Goal: Task Accomplishment & Management: Use online tool/utility

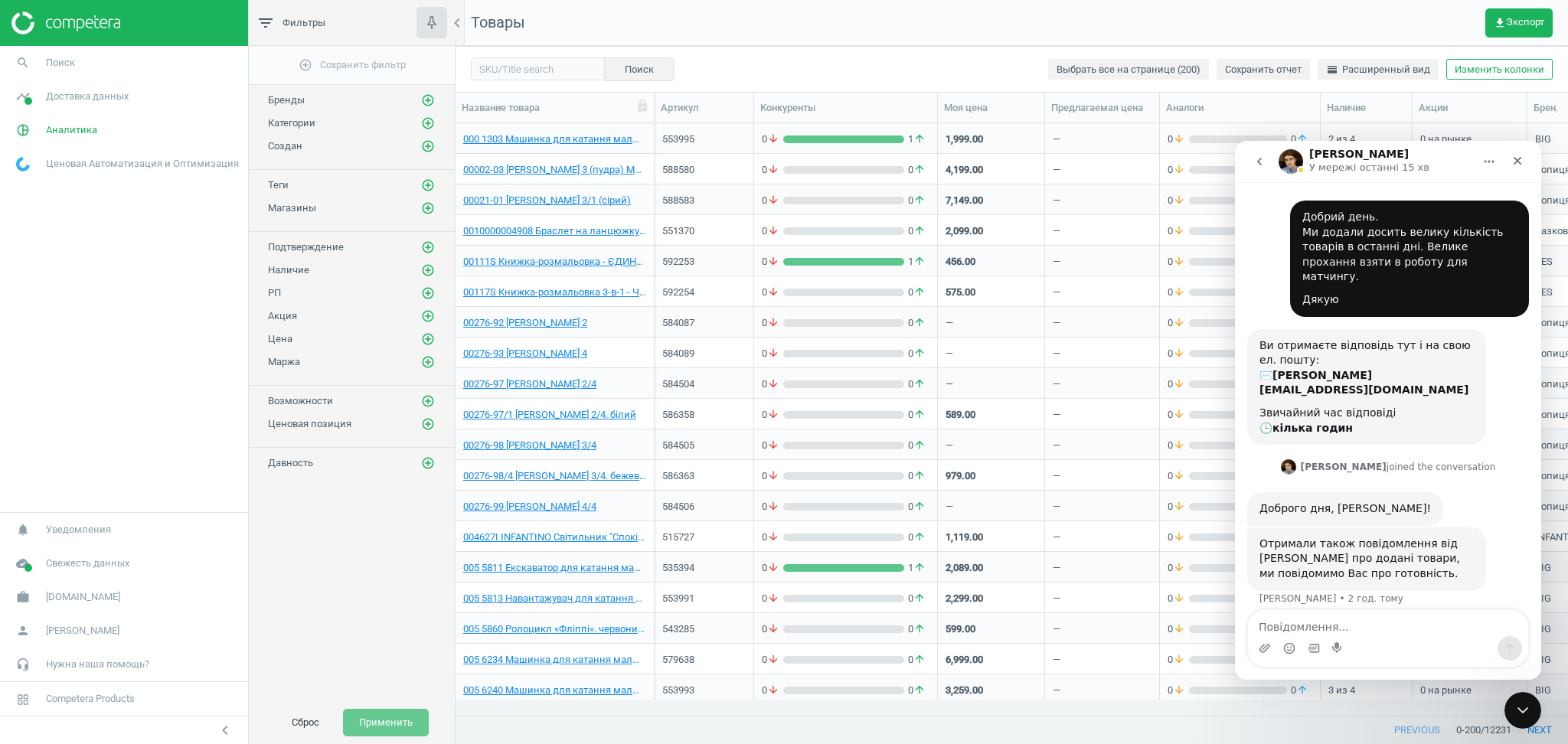
scroll to position [28, 0]
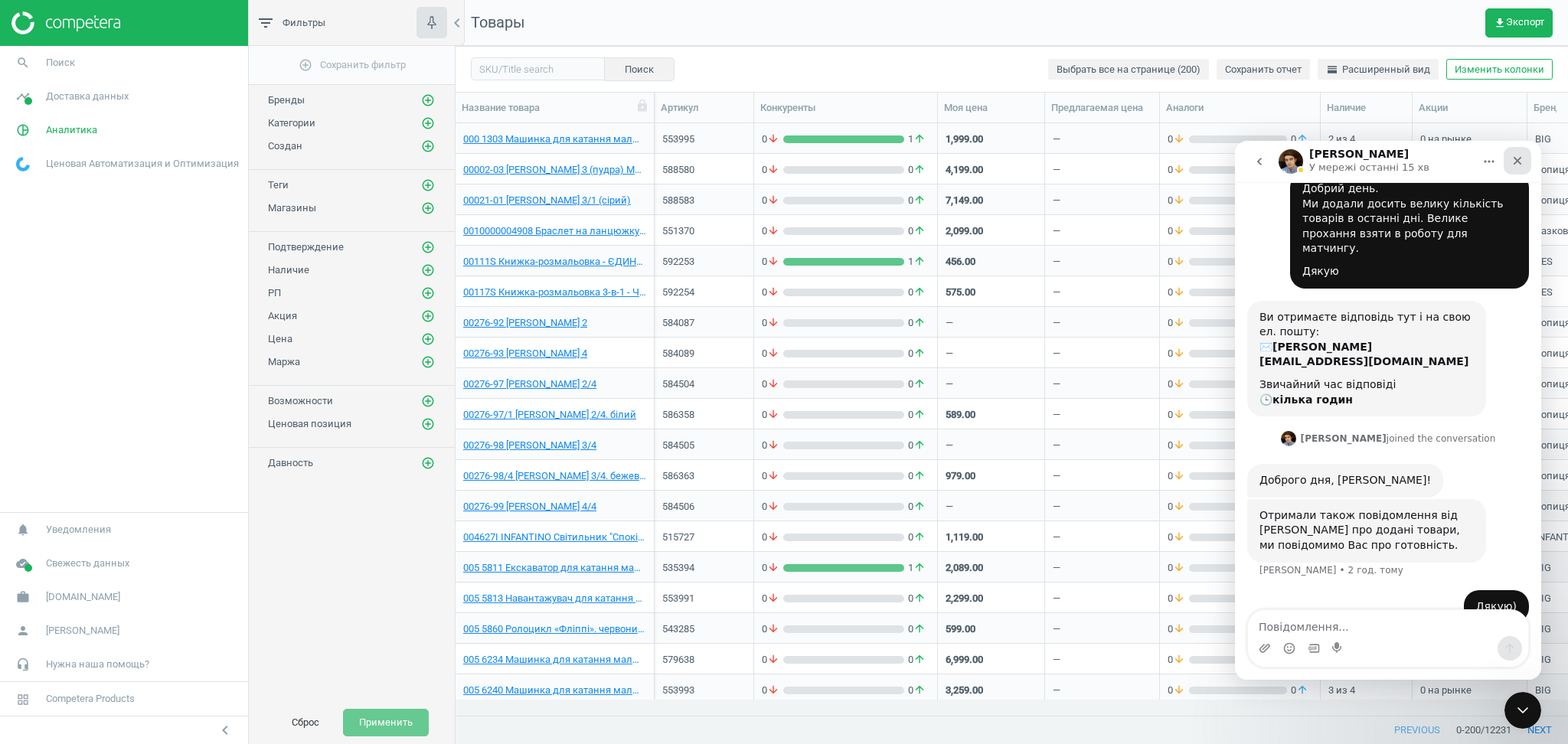
click at [1519, 162] on icon "Закрити" at bounding box center [1517, 161] width 8 height 8
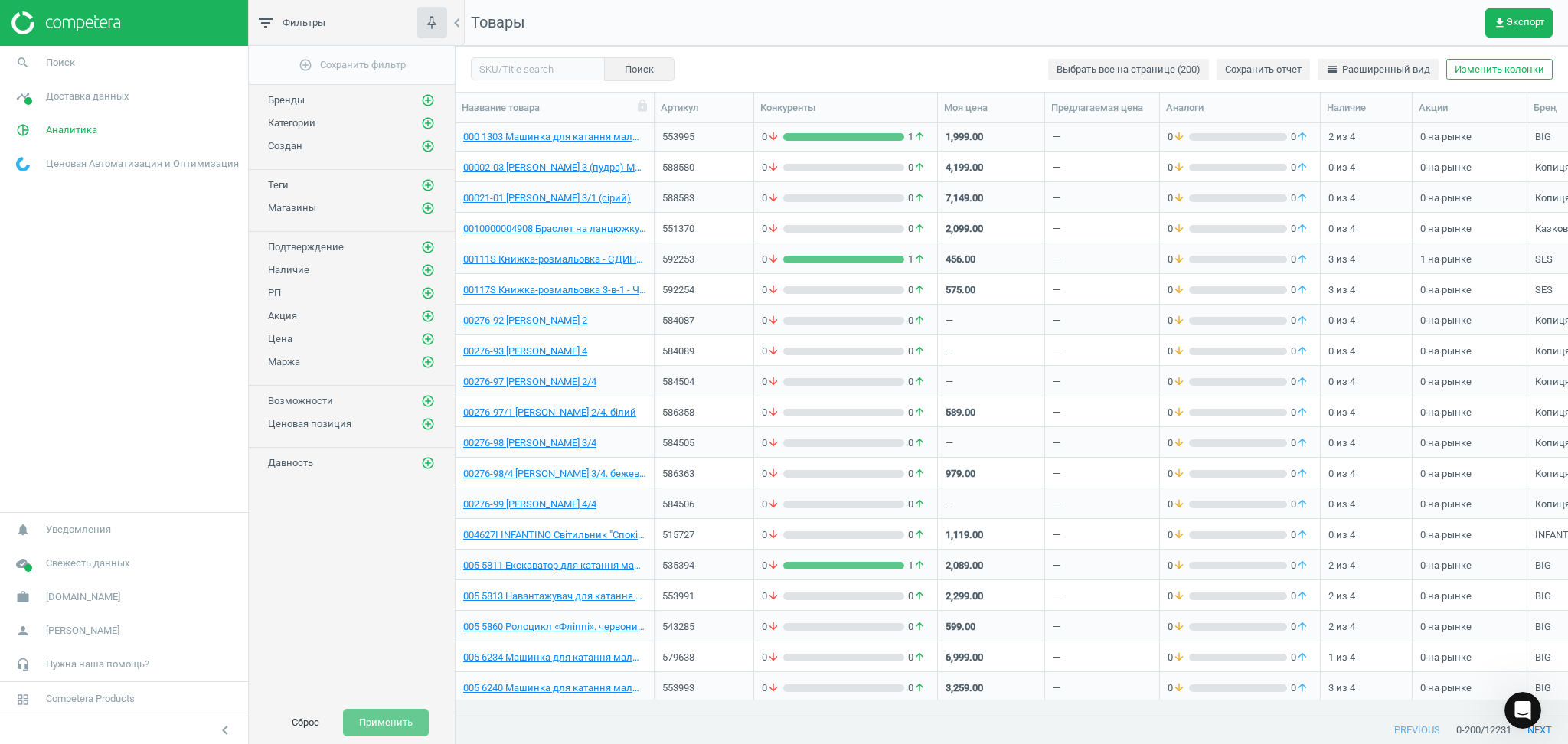
scroll to position [0, 0]
click at [428, 146] on icon "add_circle_outline" at bounding box center [428, 146] width 14 height 14
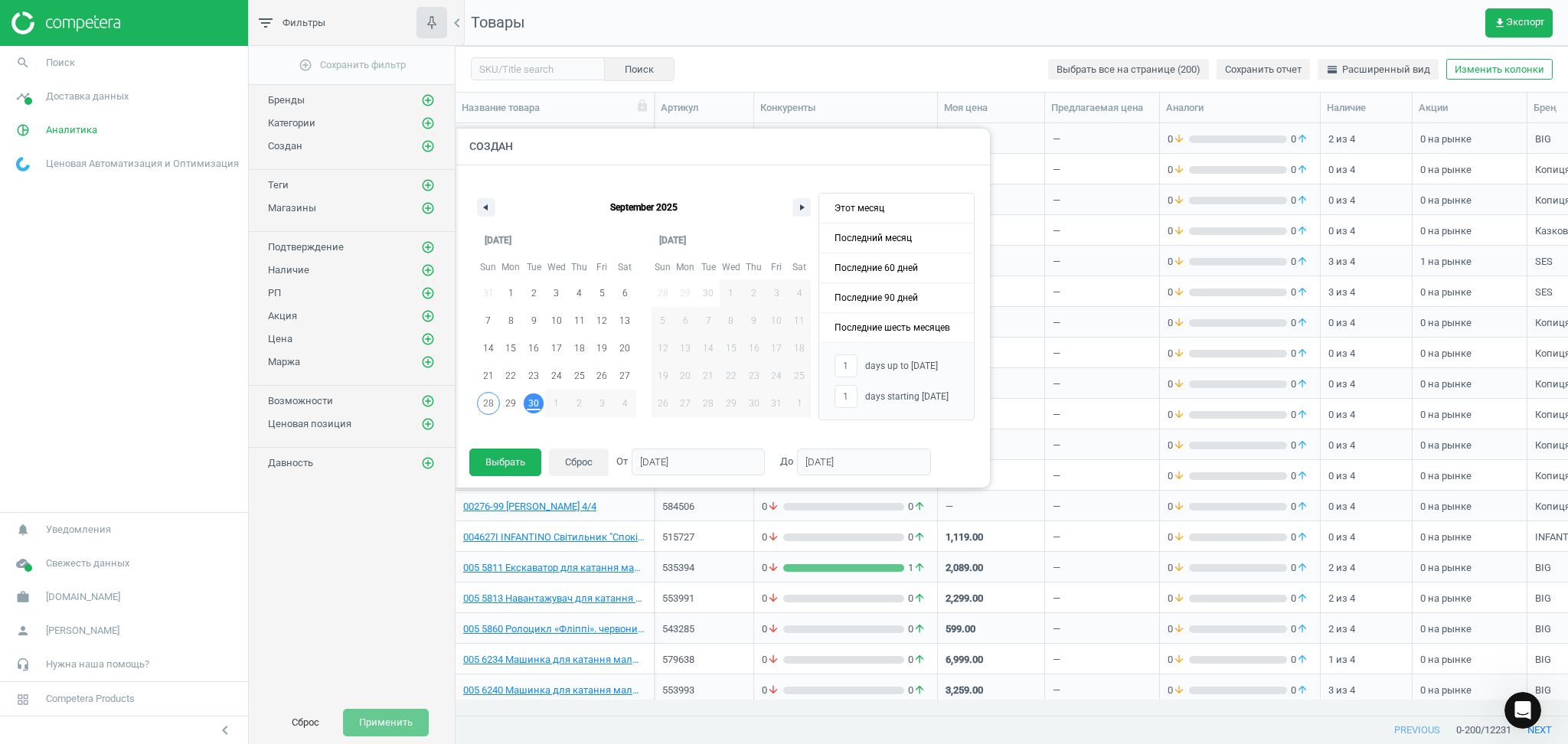
click at [485, 403] on span "28" at bounding box center [488, 403] width 11 height 27
type input "-"
type input "[DATE]"
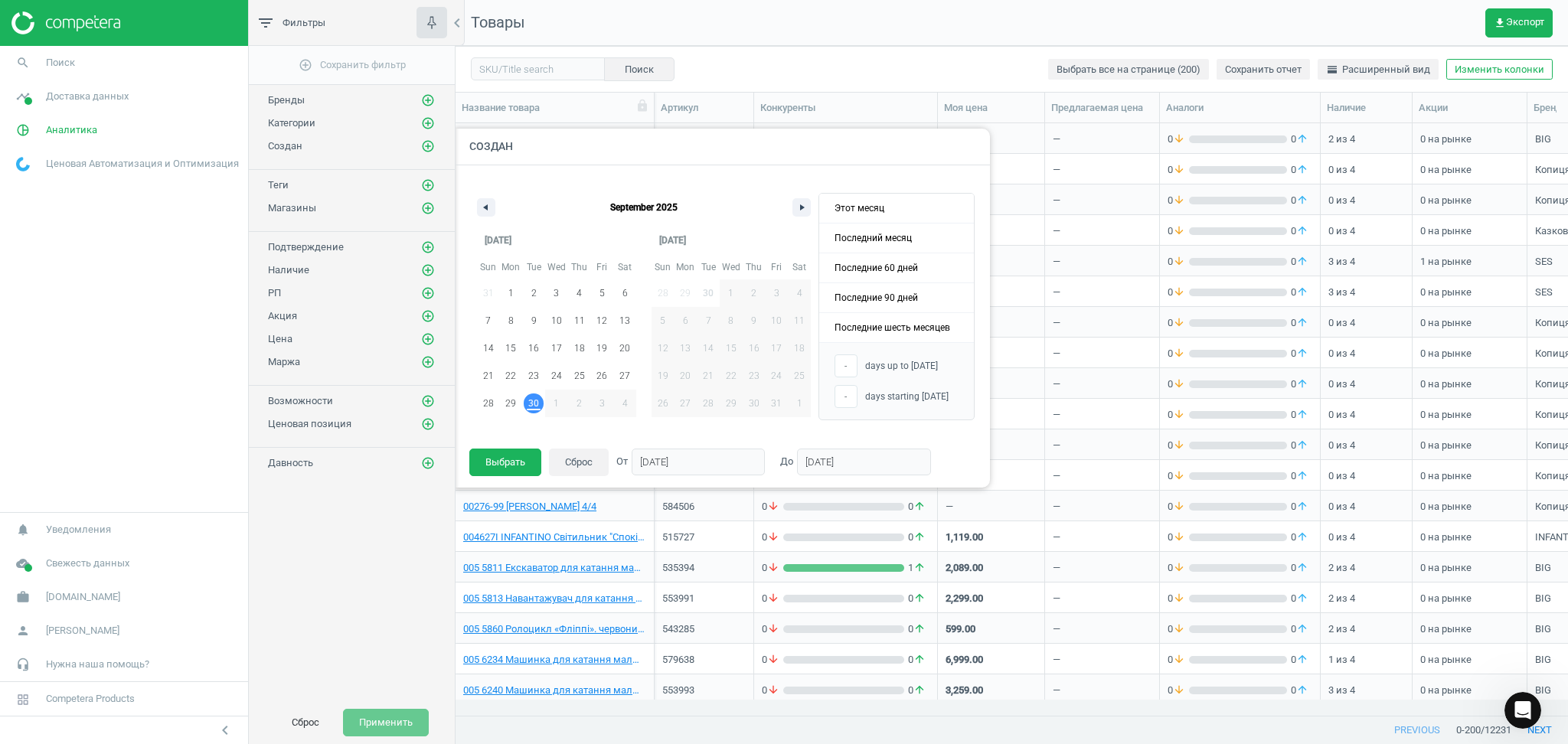
click at [532, 404] on span "30" at bounding box center [533, 403] width 11 height 27
type input "3"
type input "[DATE]"
click at [503, 473] on button "Выбрать" at bounding box center [505, 461] width 72 height 27
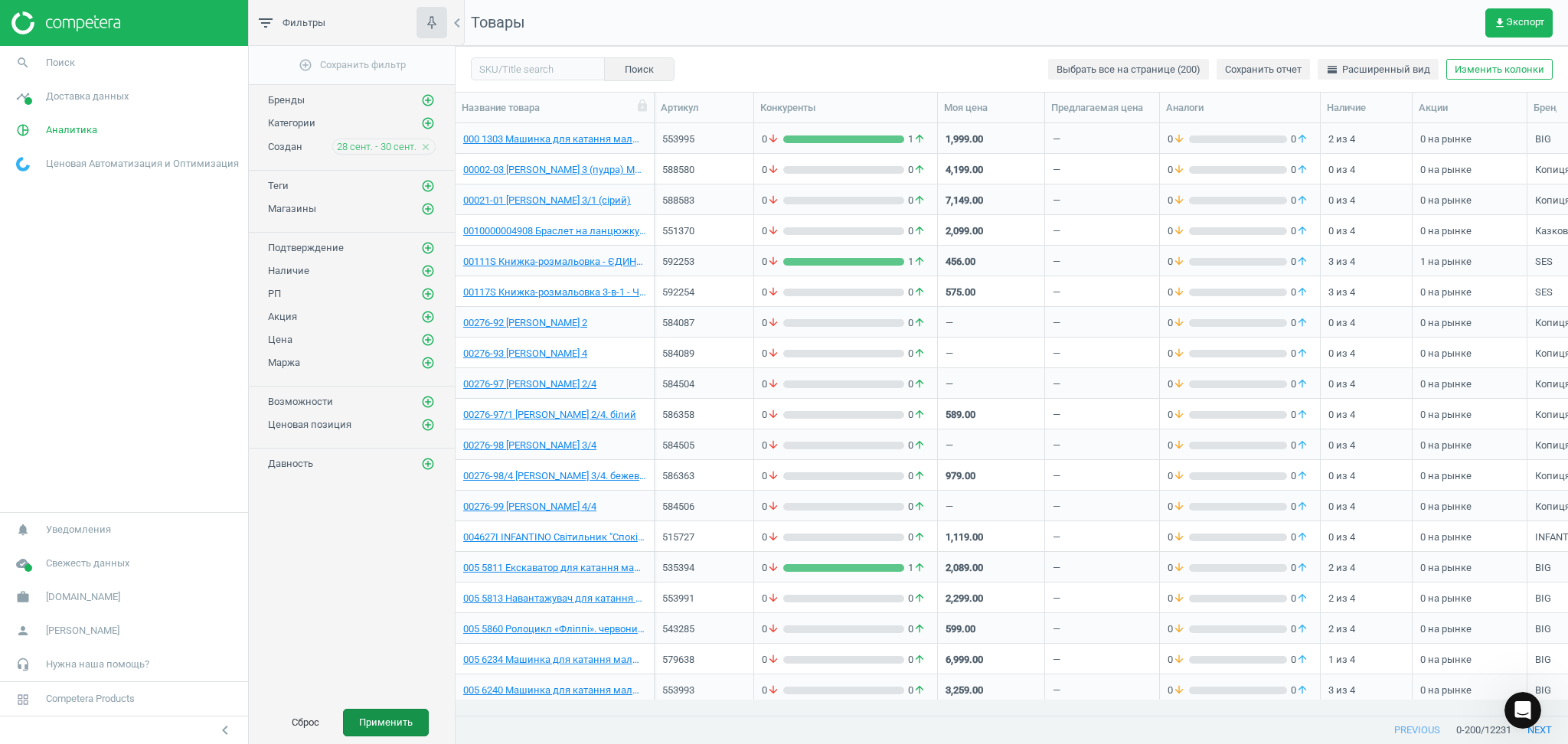
click at [368, 719] on button "Применить" at bounding box center [385, 722] width 85 height 27
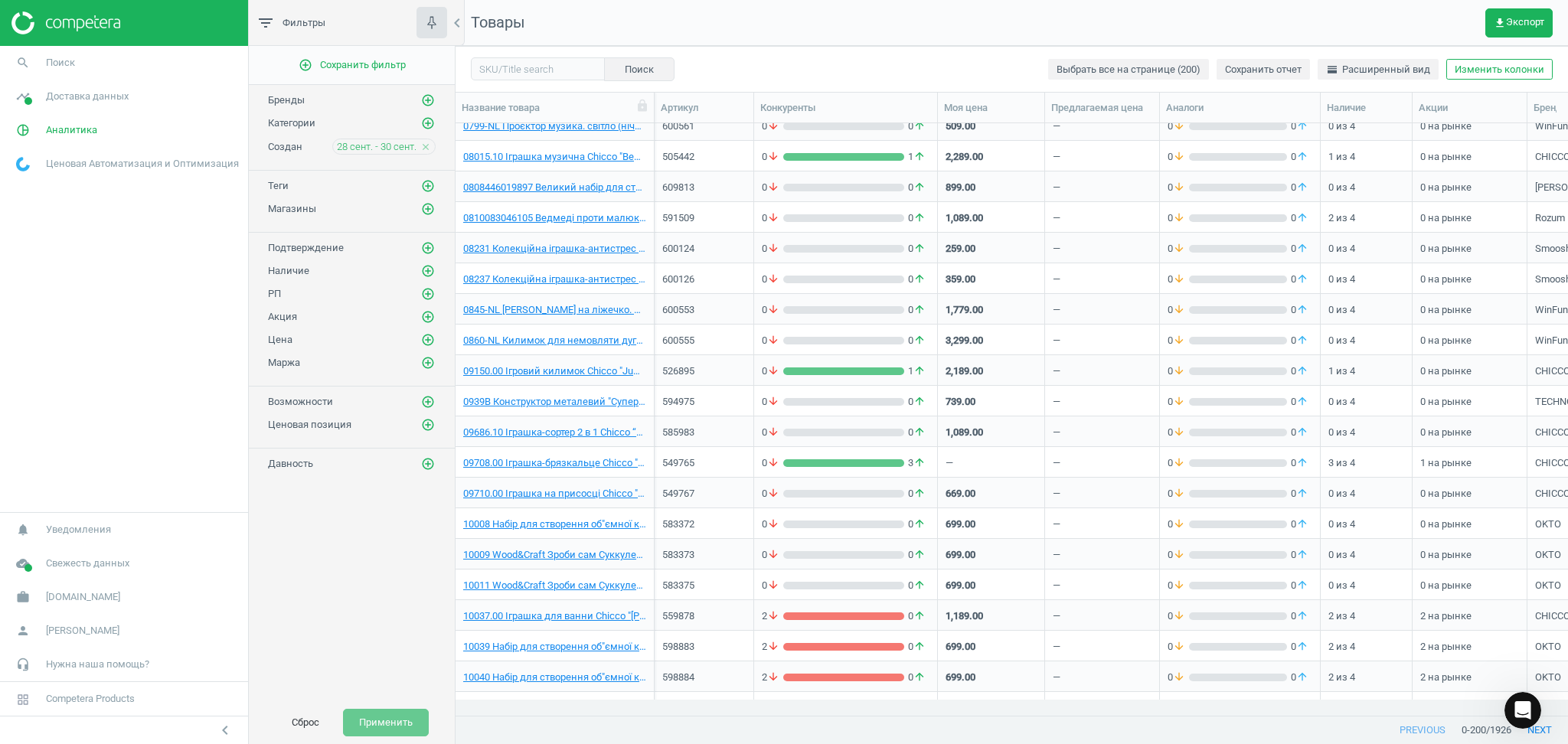
scroll to position [3470, 0]
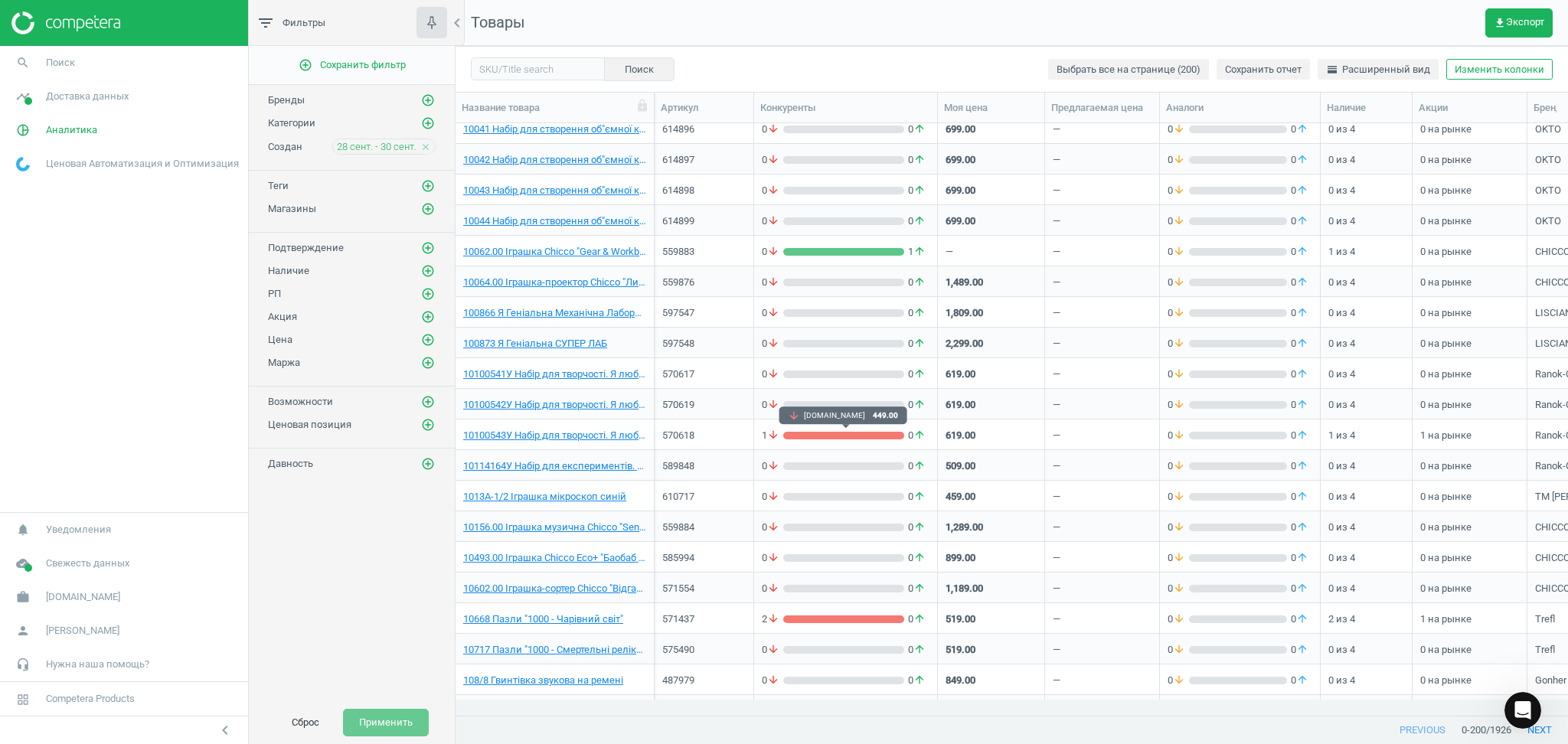
click at [823, 438] on div "grid" at bounding box center [844, 435] width 121 height 7
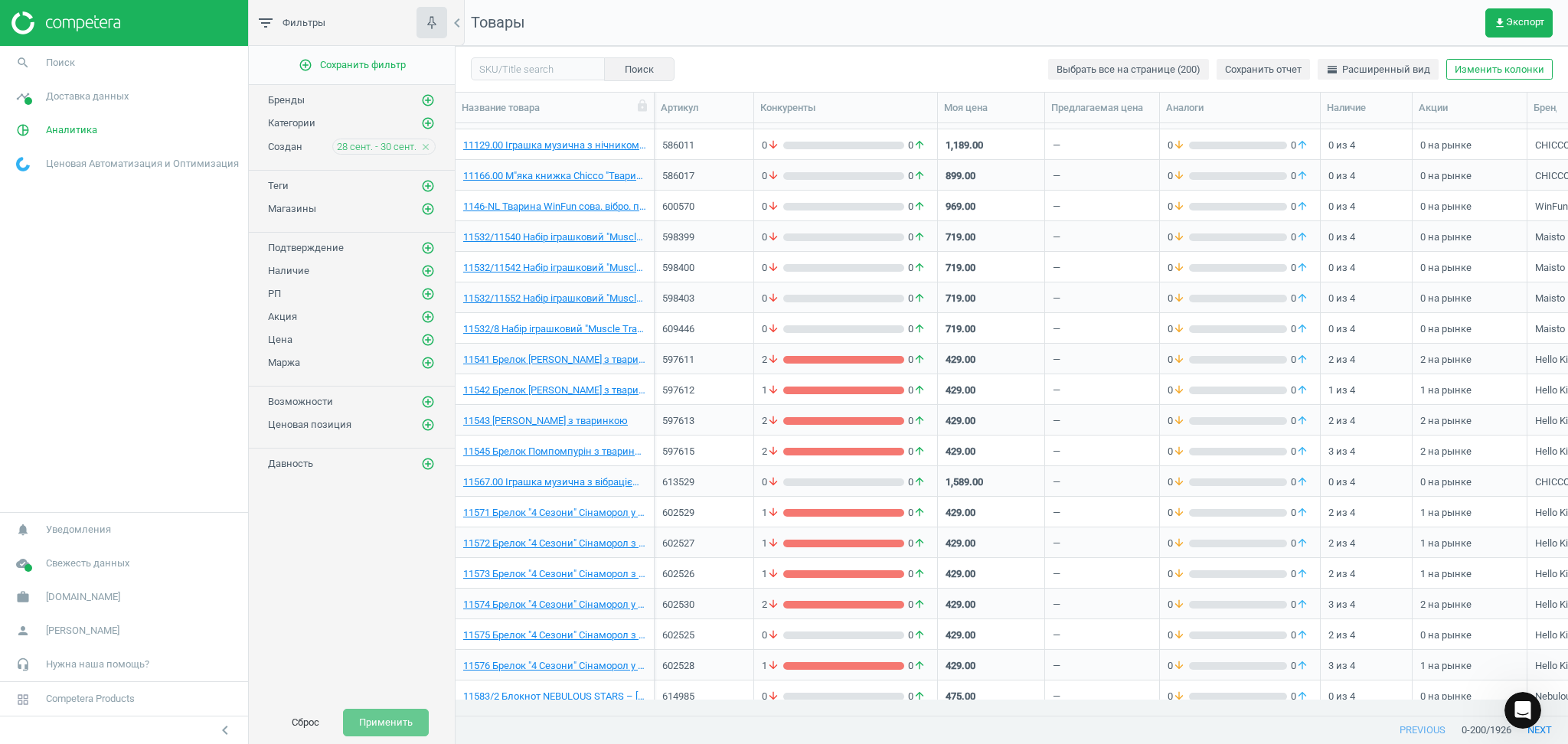
scroll to position [4898, 0]
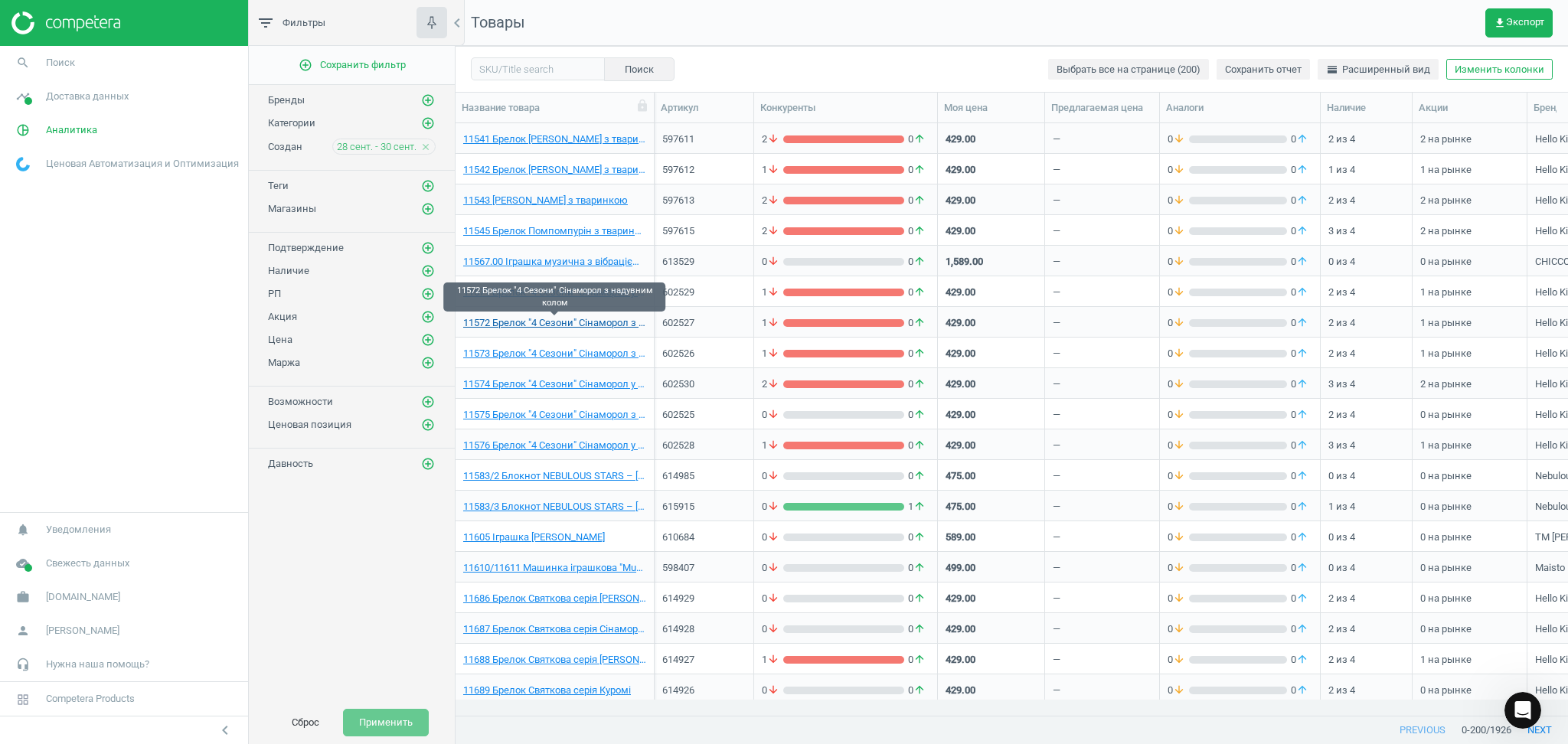
click at [600, 323] on link "11572 Брелок "4 Сезони" Сінаморол з надувним колом" at bounding box center [554, 323] width 183 height 14
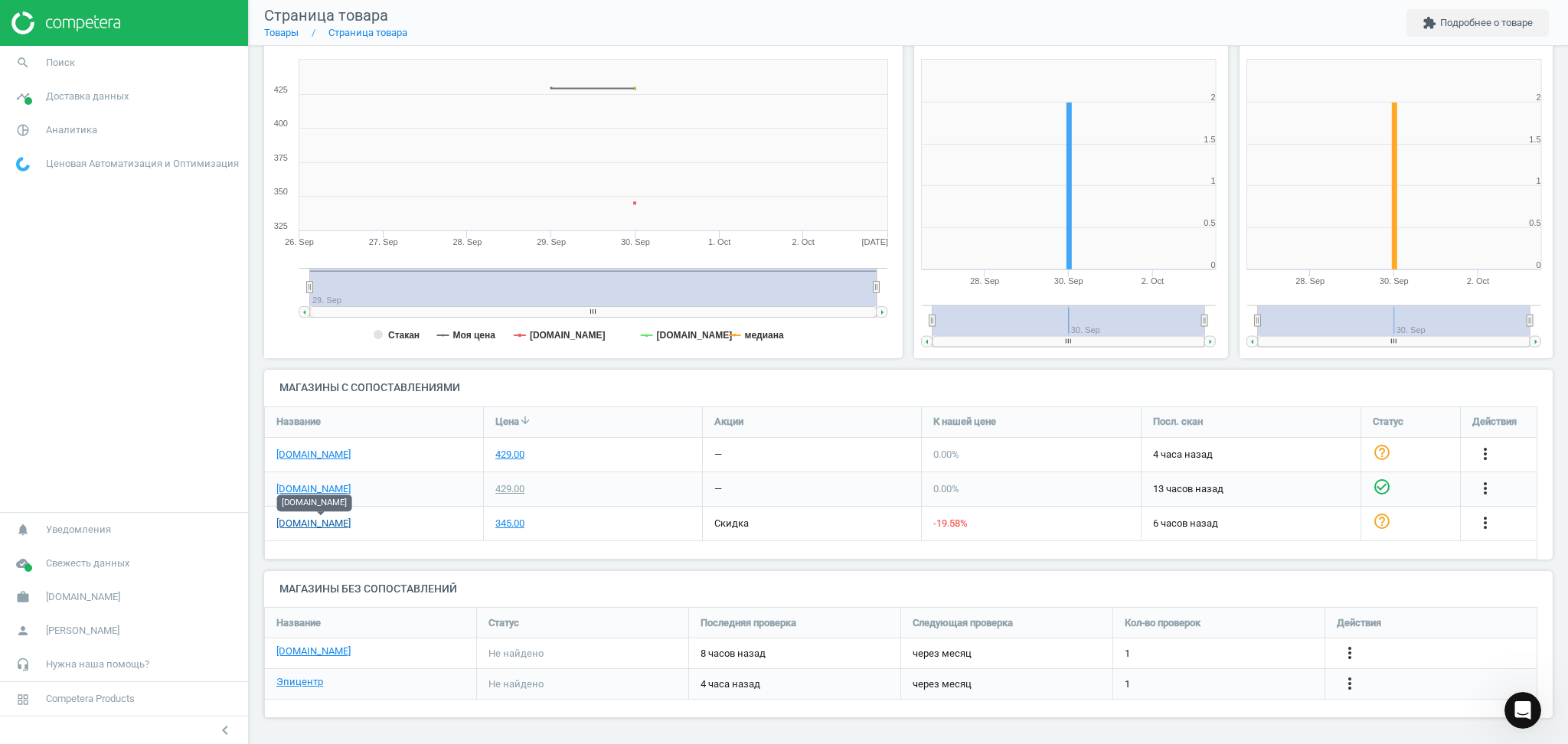
click at [302, 524] on link "[DOMAIN_NAME]" at bounding box center [313, 524] width 75 height 14
click at [287, 484] on link "[DOMAIN_NAME]" at bounding box center [313, 489] width 75 height 14
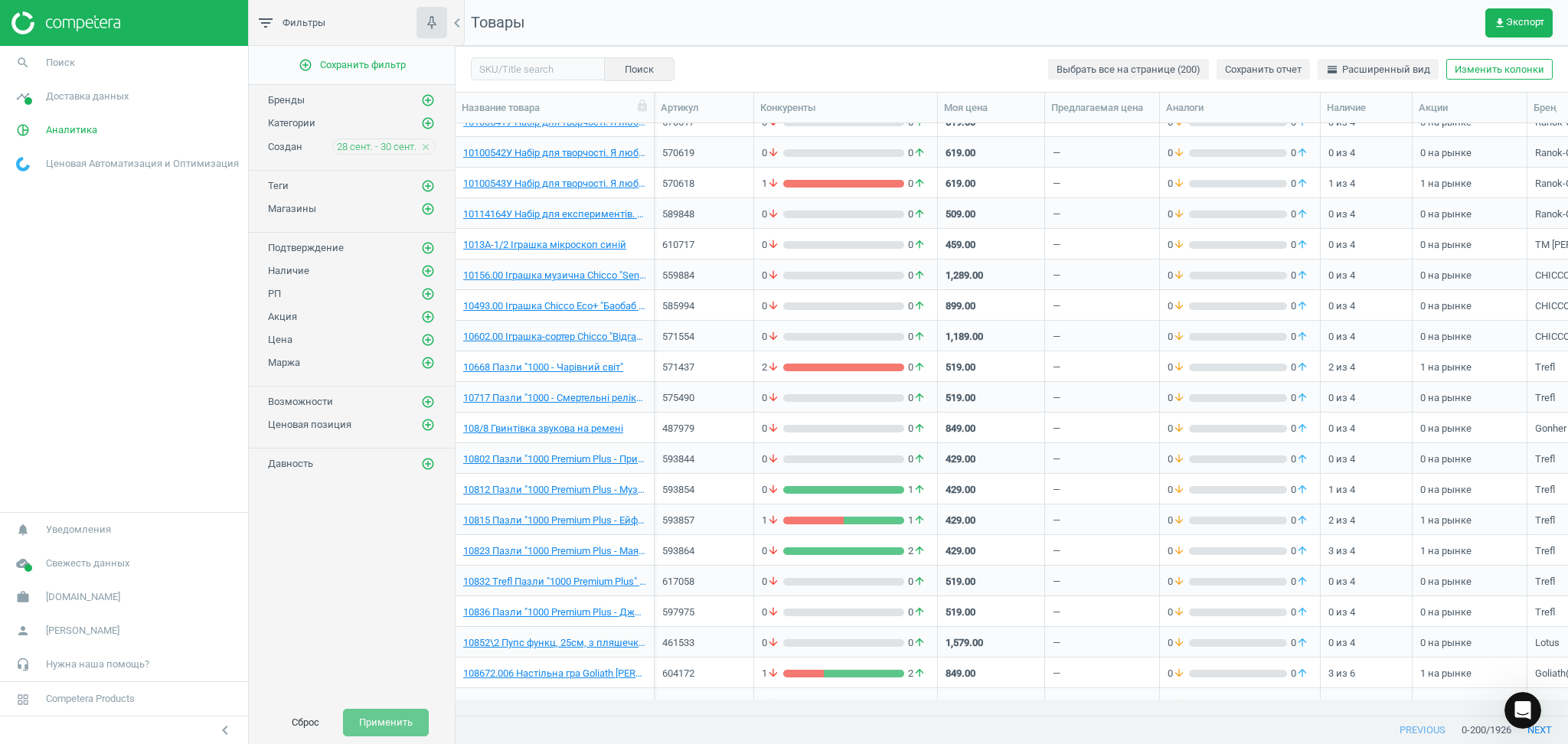
scroll to position [3812, 0]
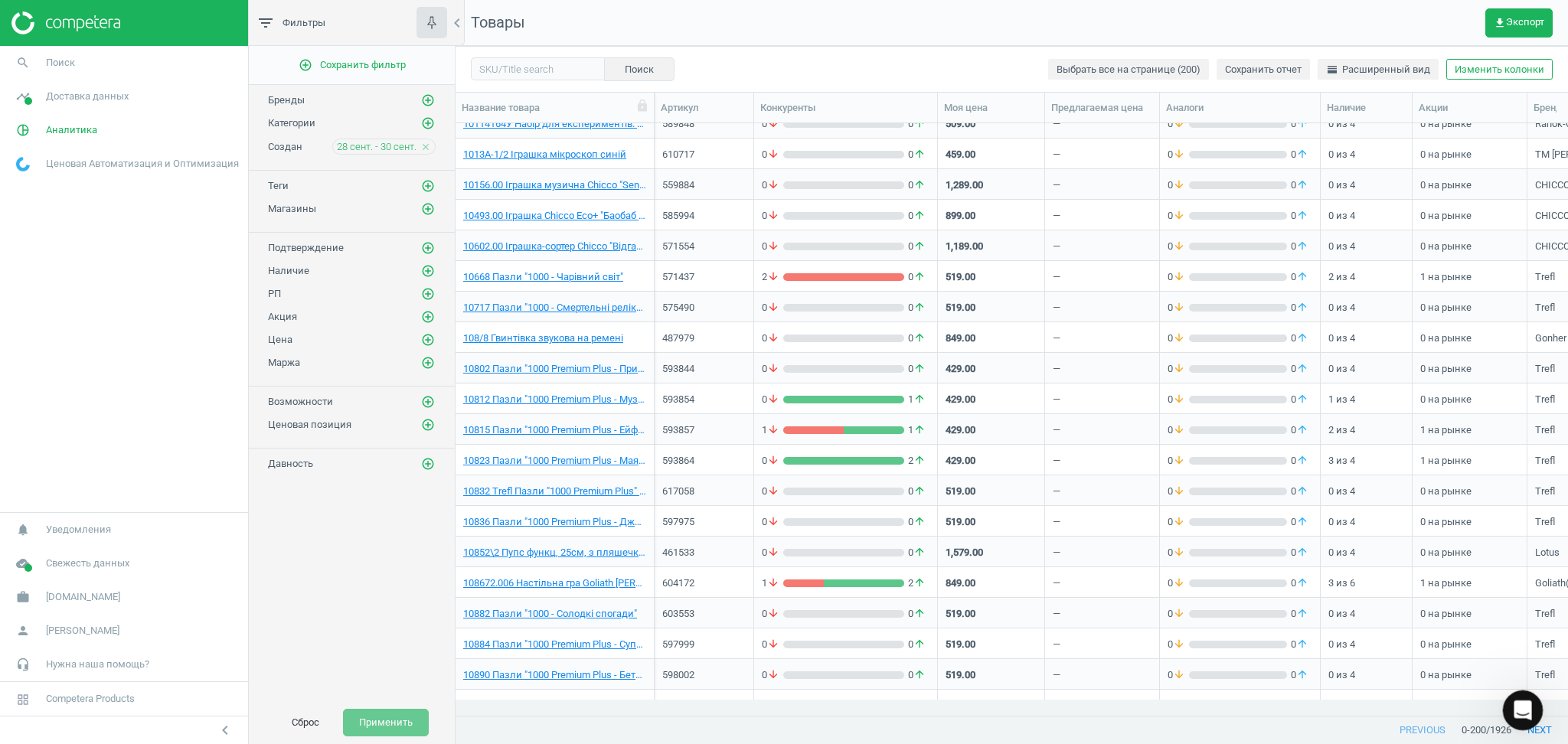
click at [1540, 728] on body "Group 2 Created with Sketch. ic/cloud_download/grey600 Created with Sketch. gra…" at bounding box center [784, 372] width 1568 height 744
click at [1546, 729] on button "next" at bounding box center [1540, 730] width 56 height 27
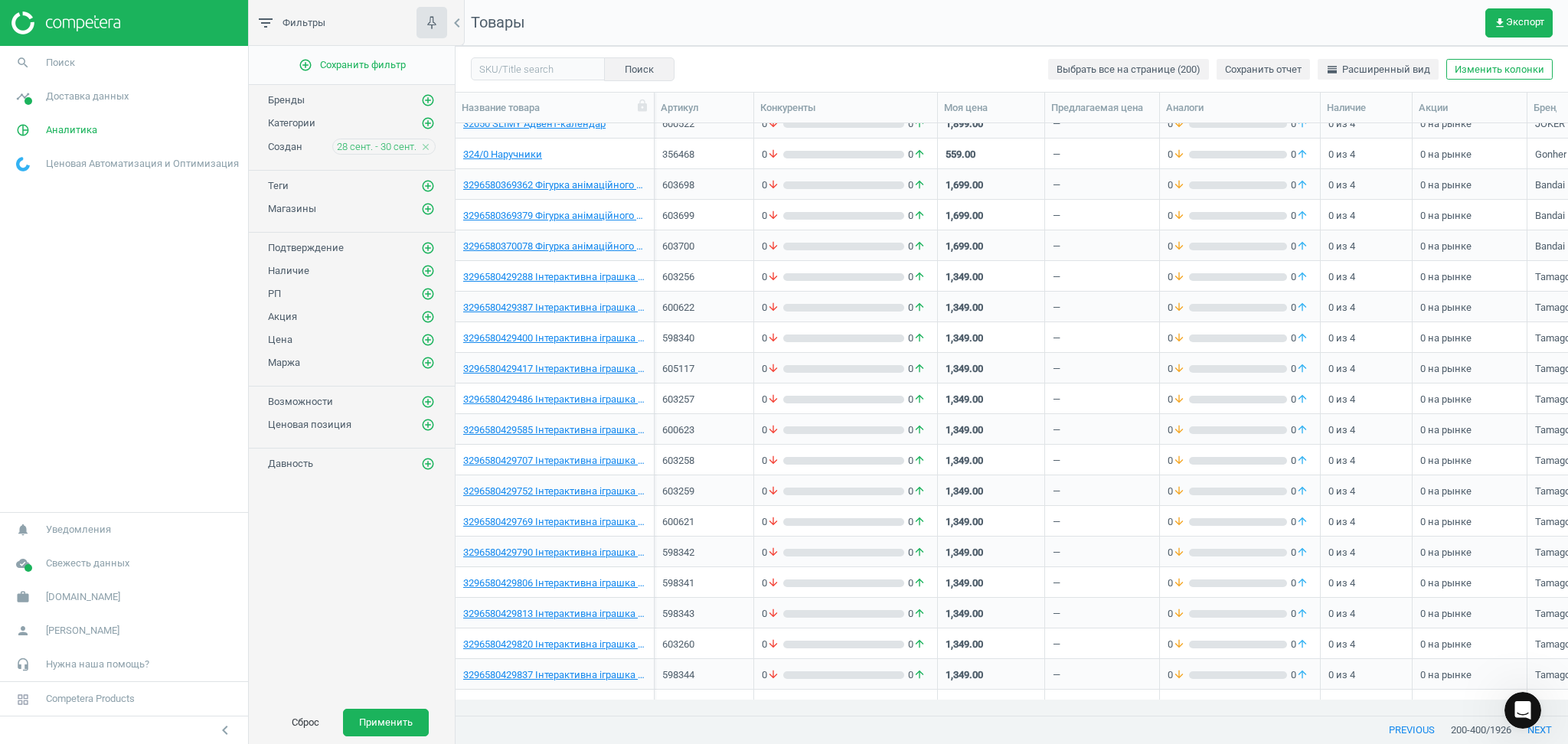
scroll to position [5546, 0]
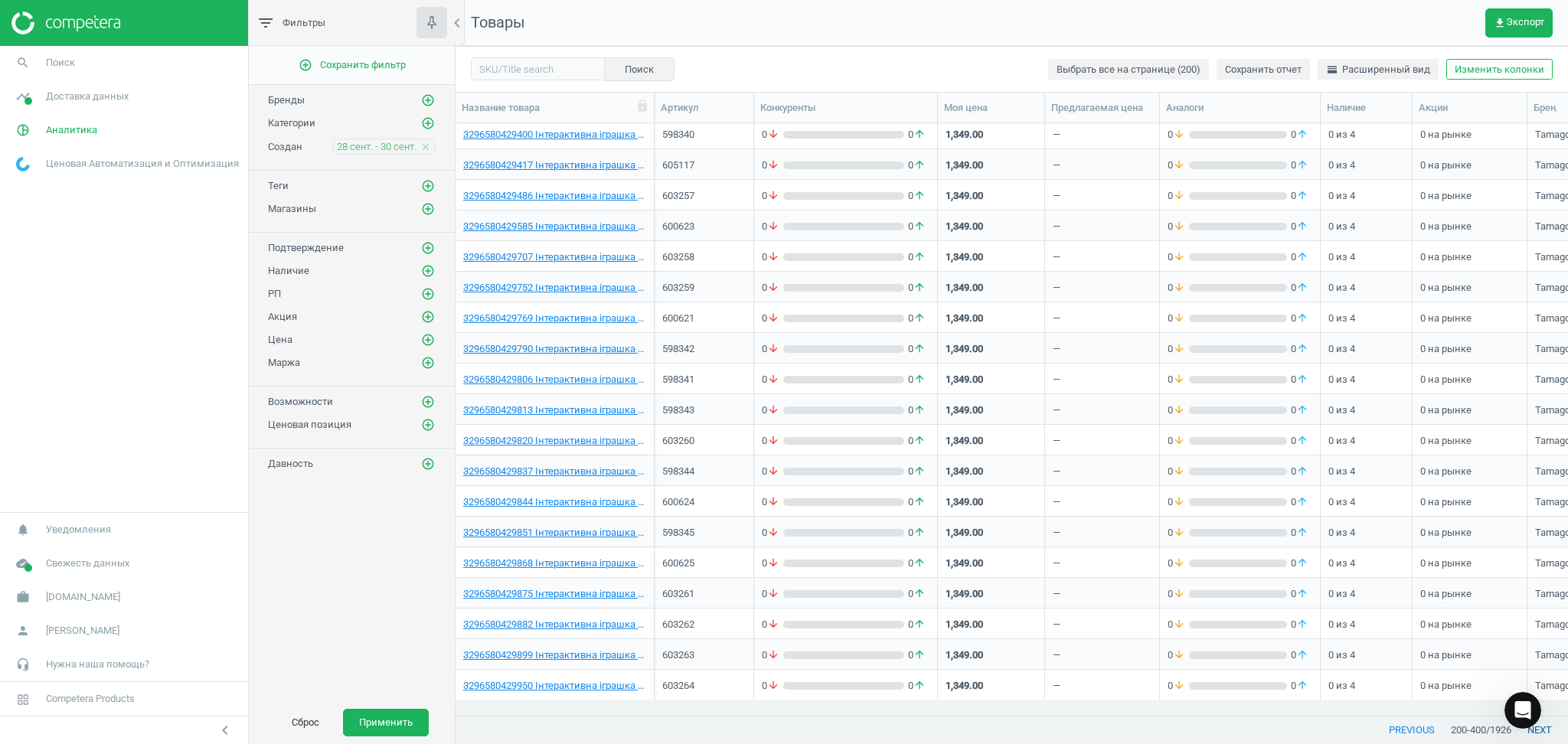
click at [1544, 734] on button "next" at bounding box center [1540, 730] width 56 height 27
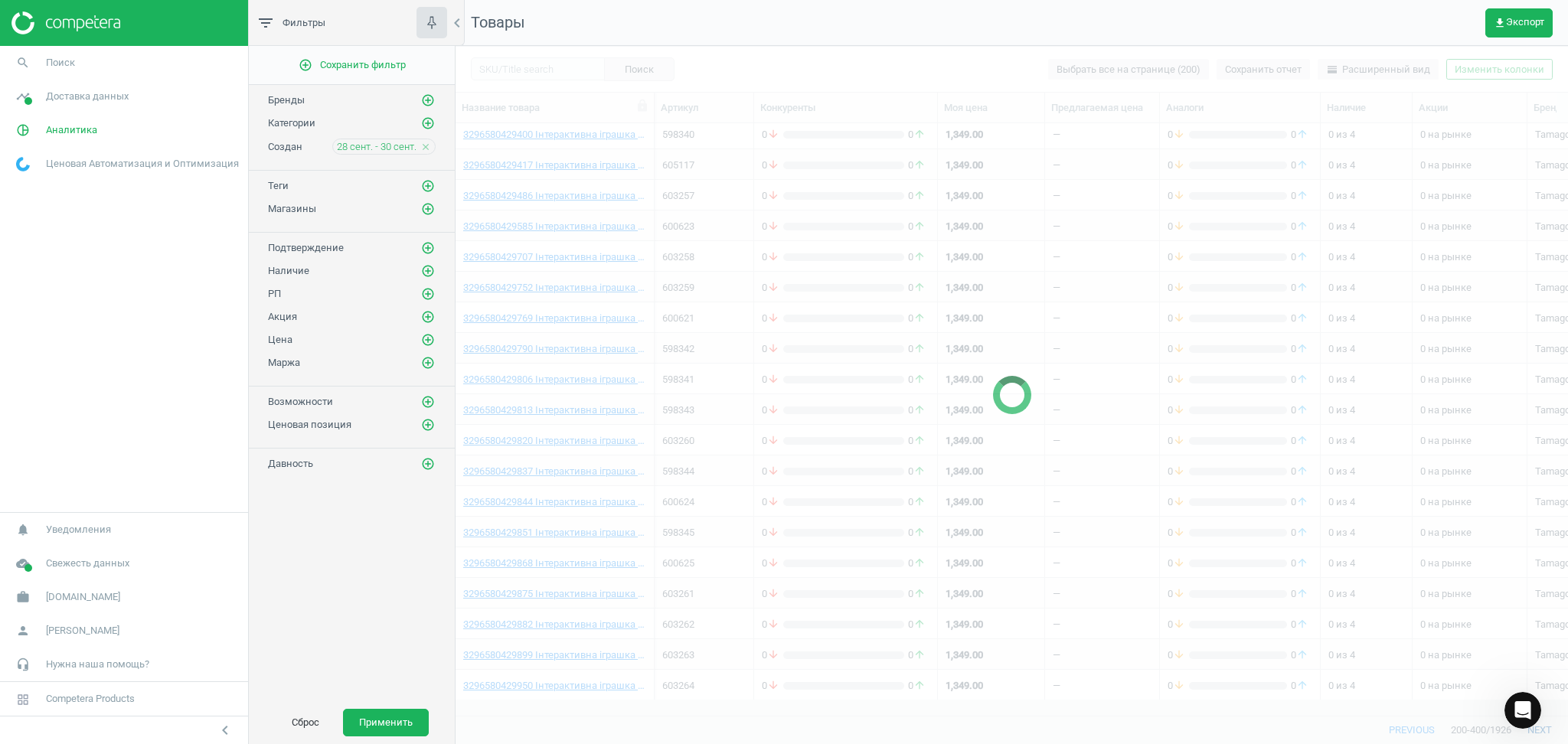
scroll to position [5082, 0]
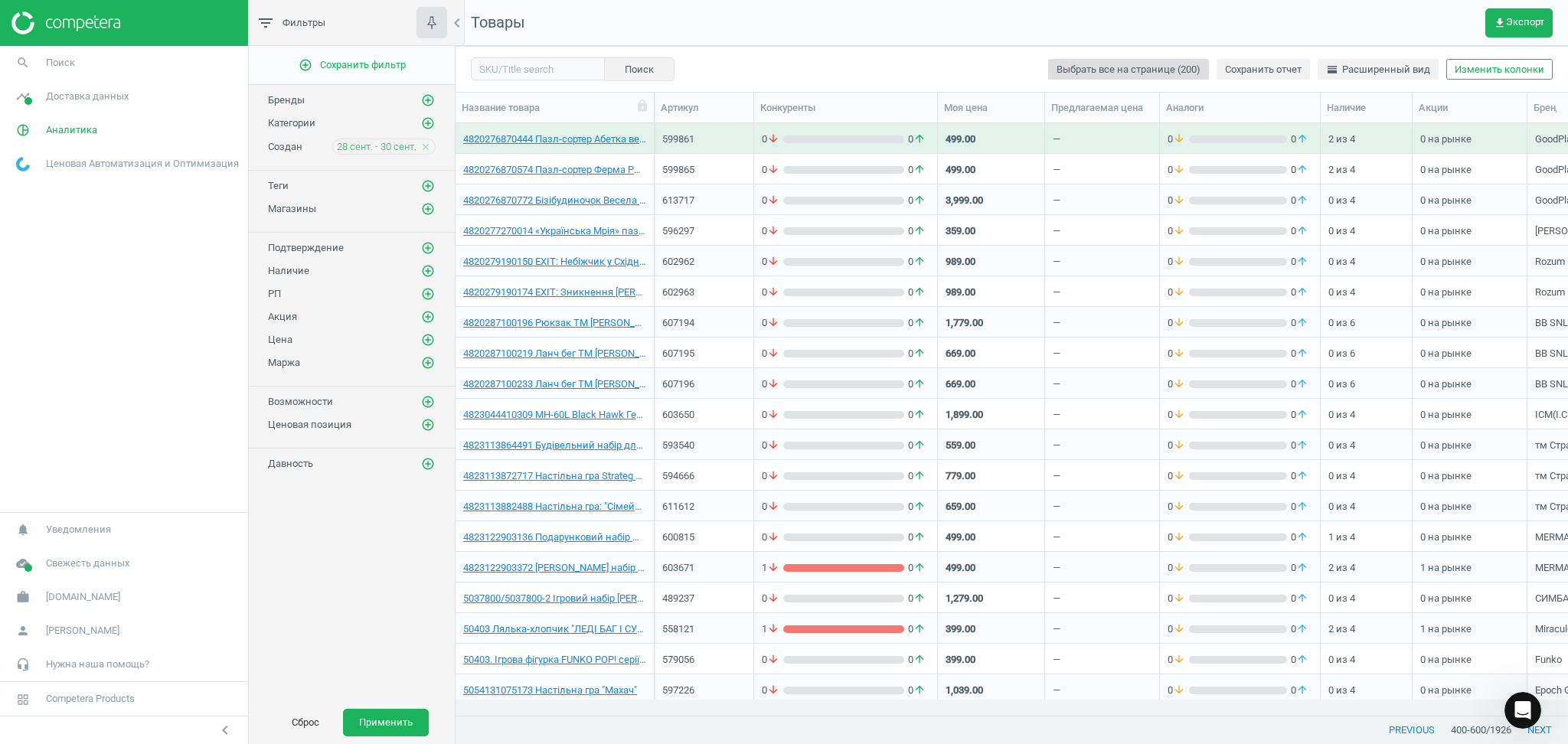
click at [1187, 66] on span "Выбрать все на странице (200)" at bounding box center [1129, 70] width 144 height 14
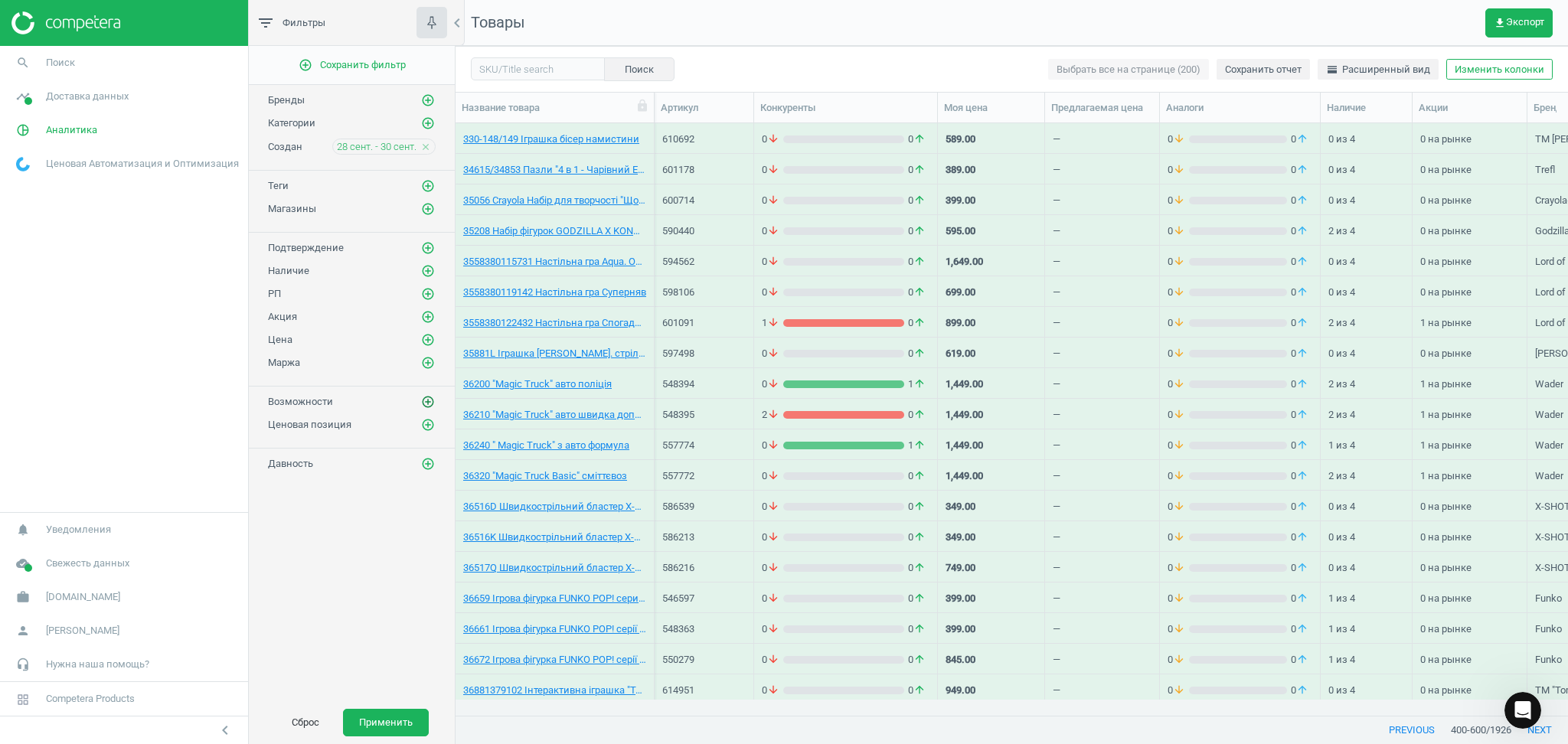
click at [433, 401] on icon "add_circle_outline" at bounding box center [428, 402] width 14 height 14
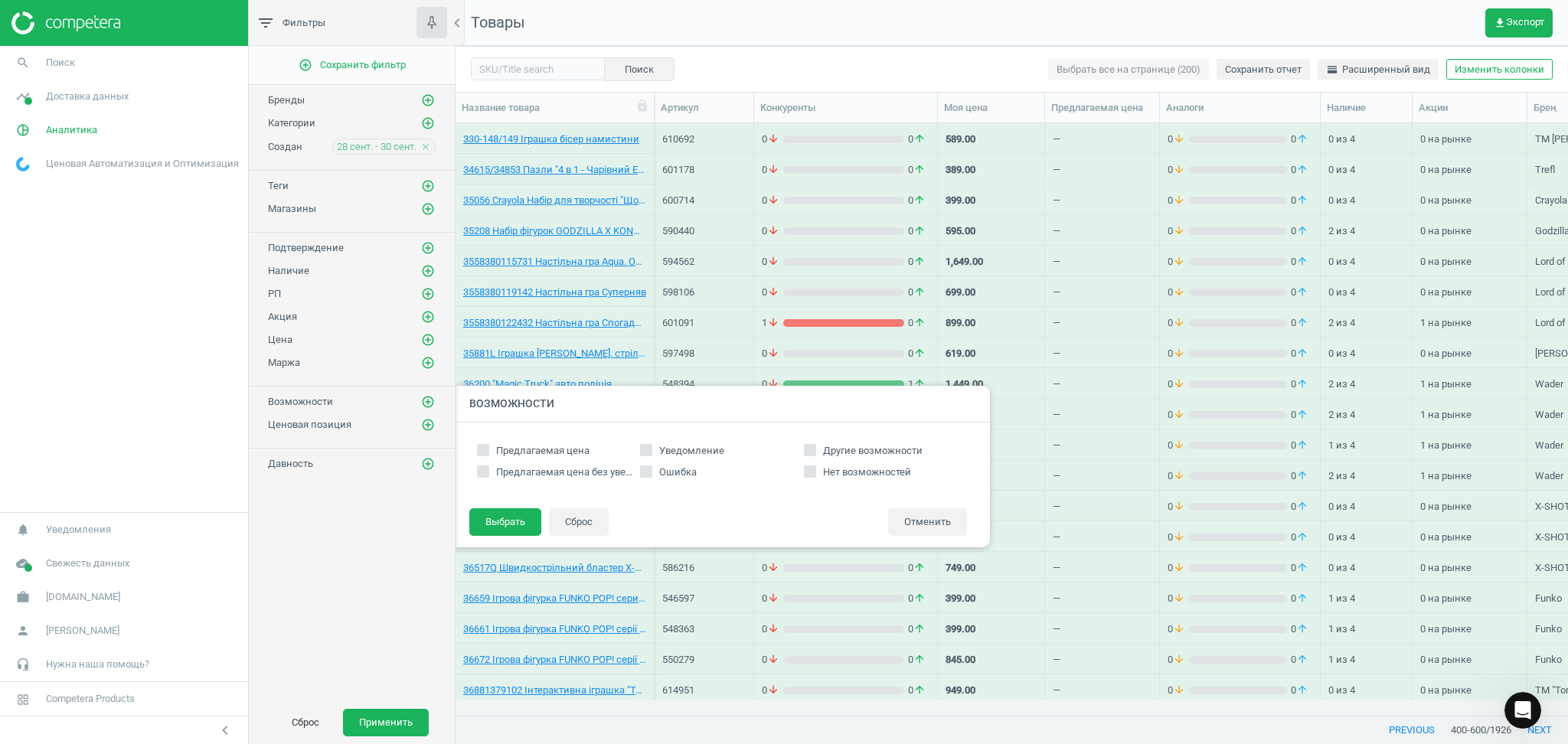
click at [317, 432] on div "Ценовая позиция add_circle_outline" at bounding box center [351, 424] width 167 height 15
click at [426, 431] on icon "add_circle_outline" at bounding box center [428, 424] width 14 height 14
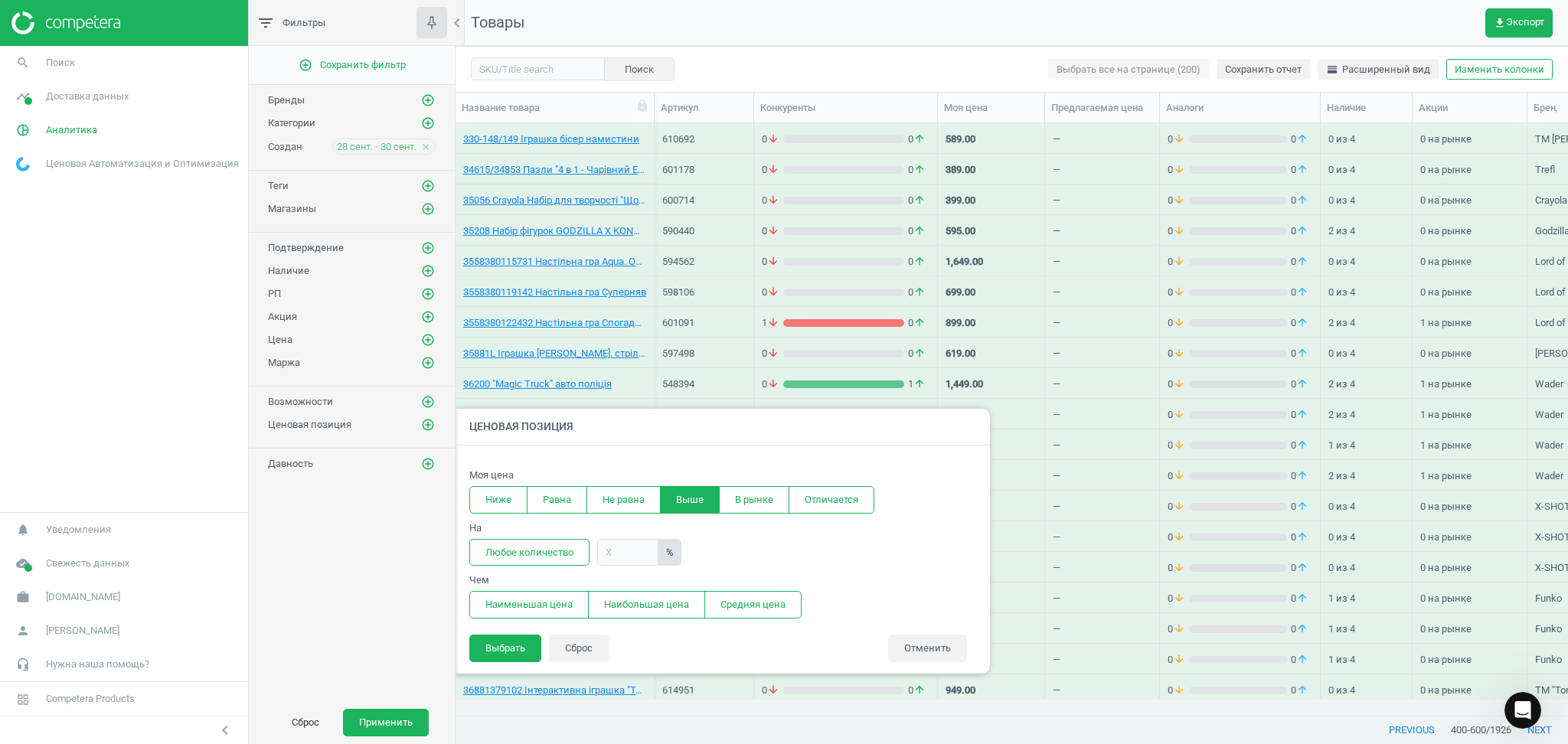
click at [675, 500] on button "Выше" at bounding box center [690, 500] width 60 height 27
click at [509, 641] on button "Выбрать" at bounding box center [505, 648] width 72 height 27
click at [518, 650] on button "Выбрать" at bounding box center [505, 648] width 72 height 27
click at [549, 531] on div "error На" at bounding box center [722, 528] width 506 height 14
click at [540, 547] on button "Любое количество" at bounding box center [529, 552] width 120 height 27
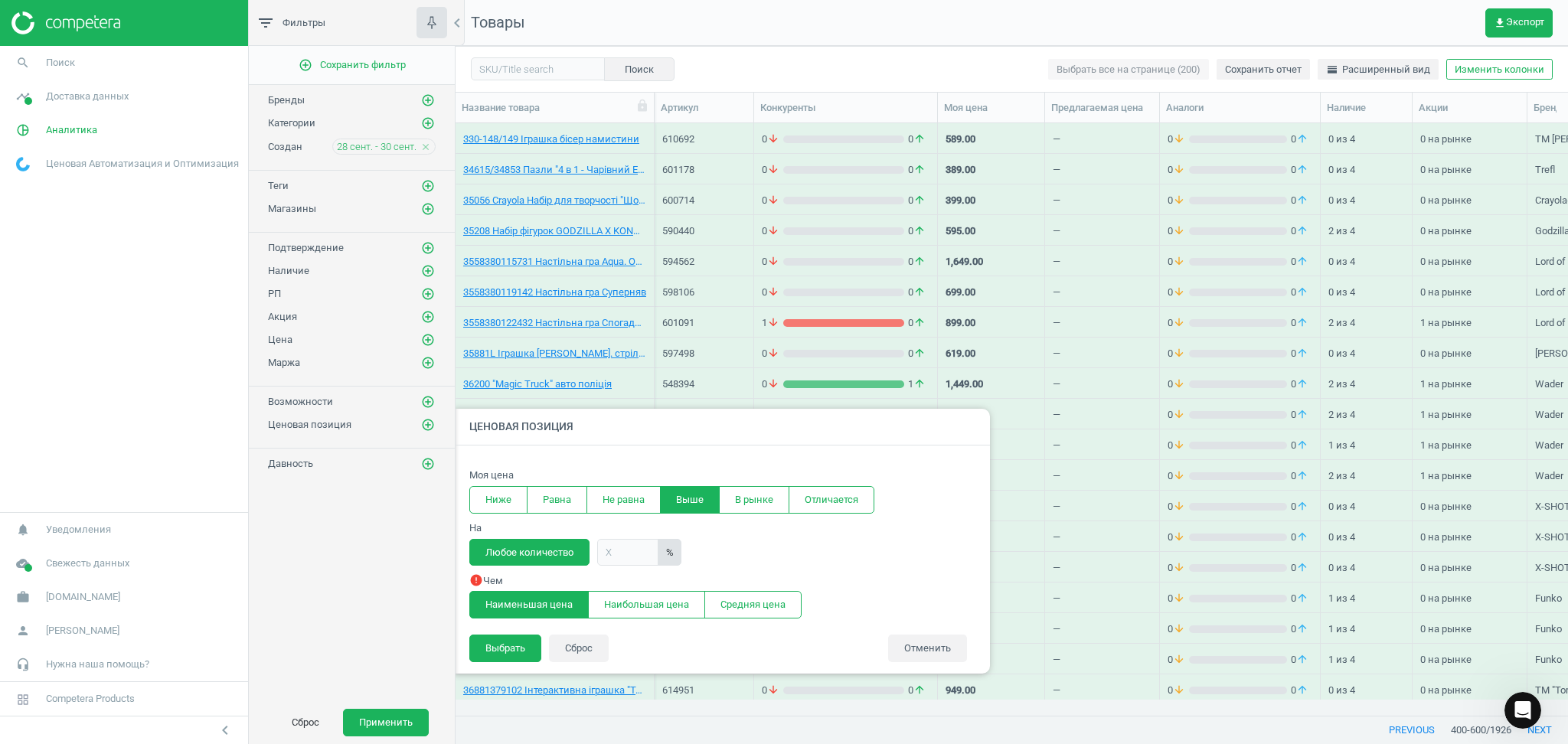
click at [500, 607] on button "Наименьшая цена" at bounding box center [529, 604] width 119 height 27
click at [488, 651] on button "Выбрать" at bounding box center [505, 648] width 72 height 27
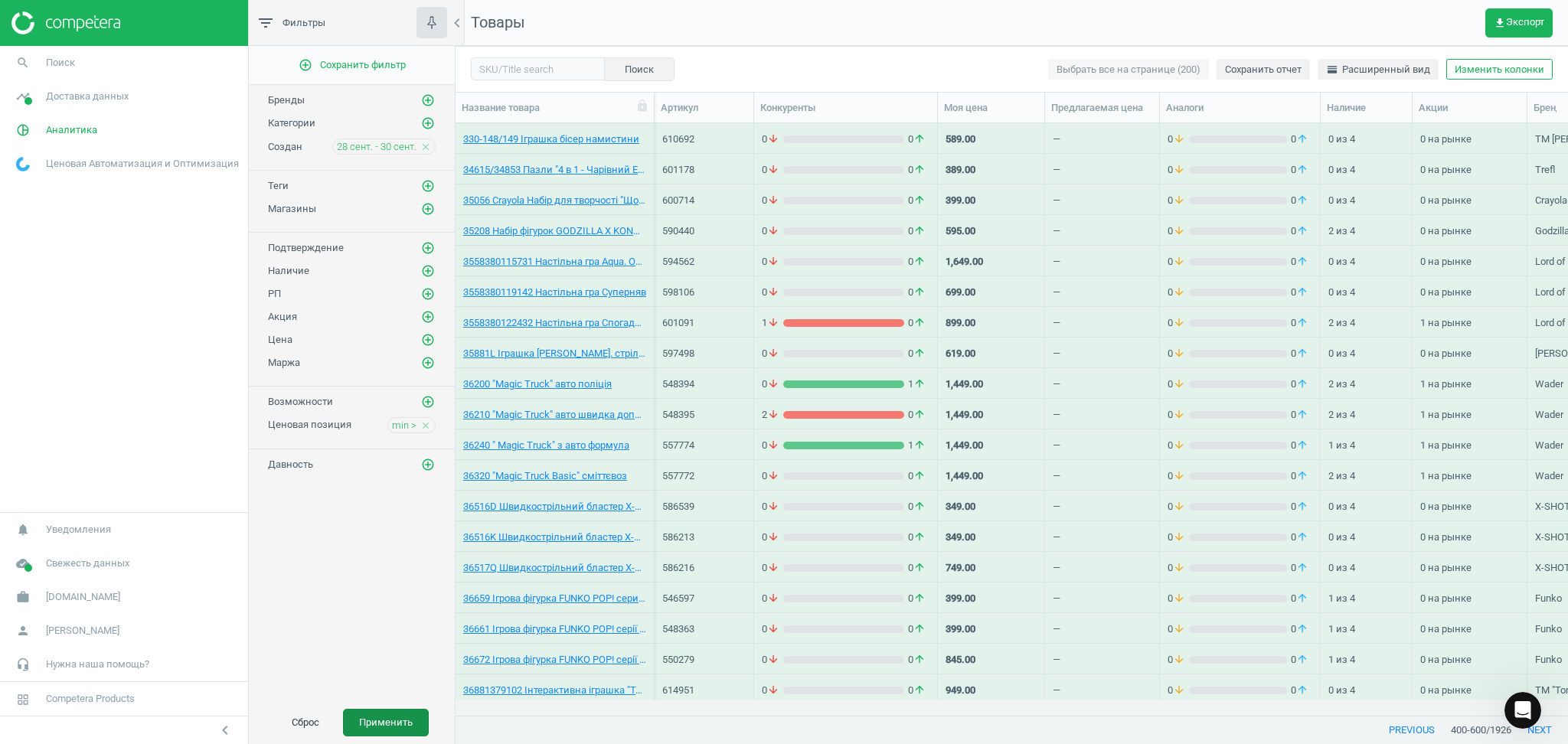
click at [370, 722] on button "Применить" at bounding box center [385, 722] width 85 height 27
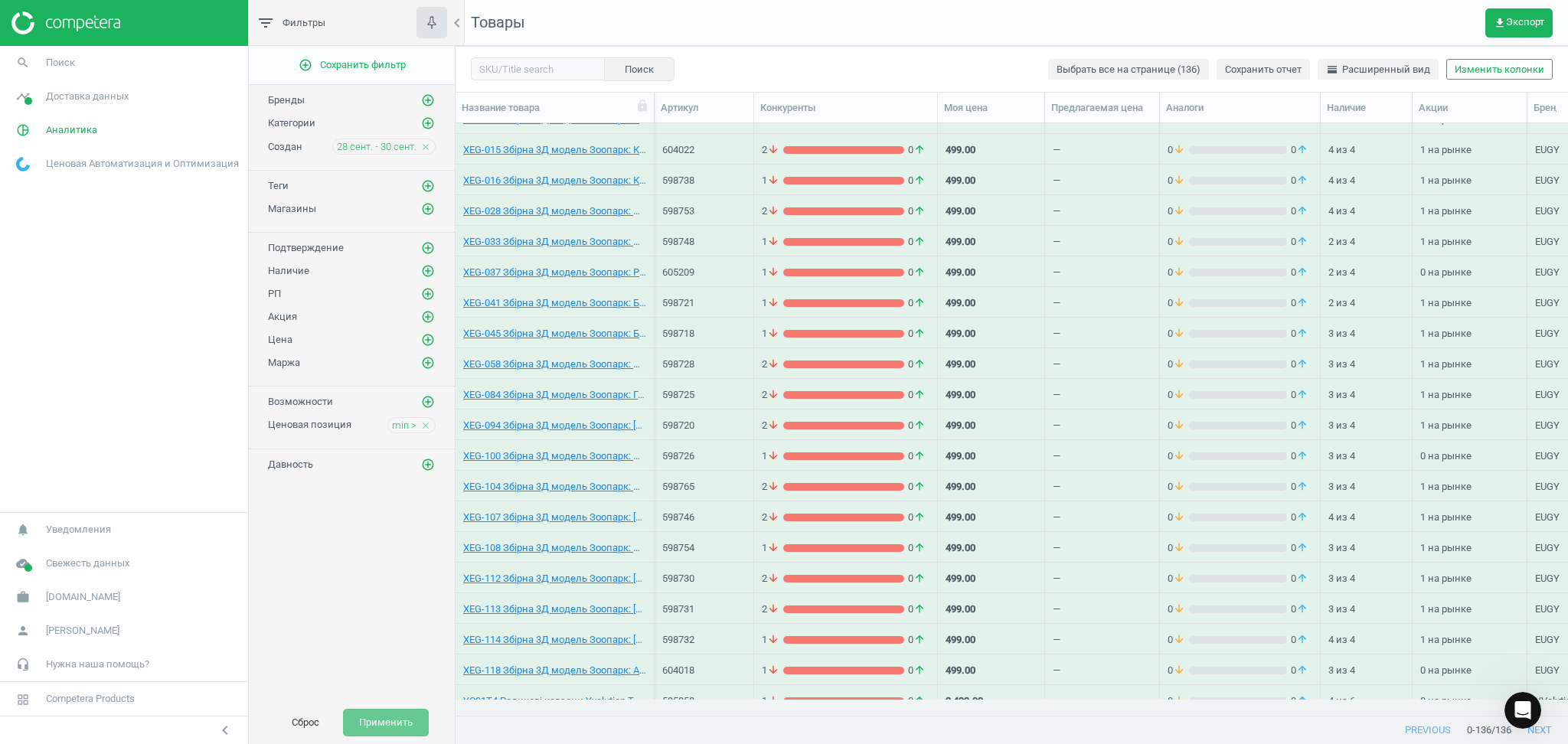
scroll to position [3587, 0]
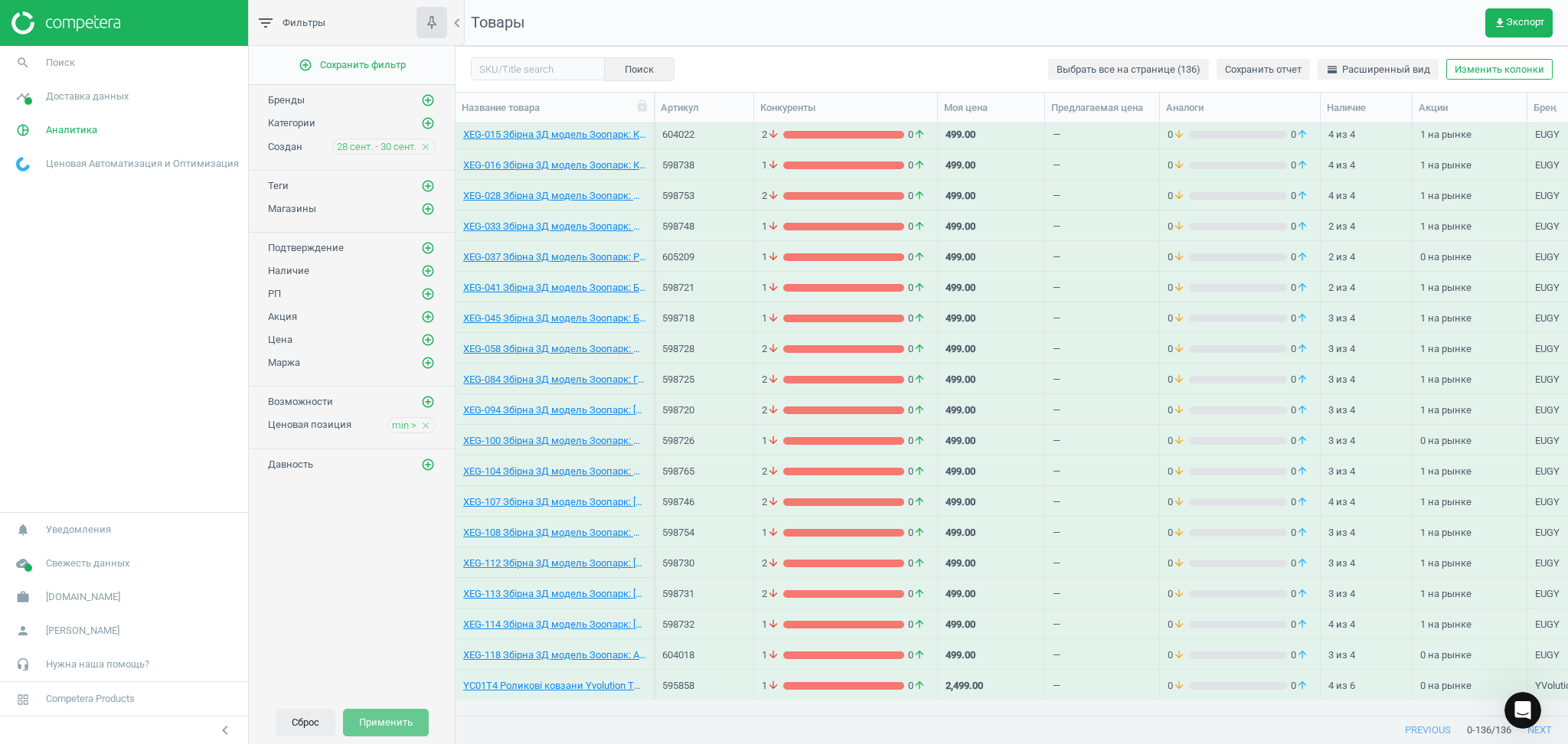
click at [300, 722] on button "Сброс" at bounding box center [306, 722] width 60 height 27
